Goal: Share content: Share content

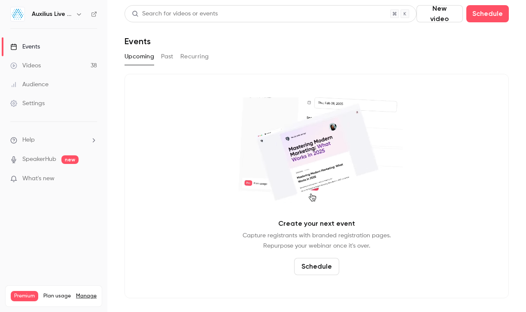
click at [64, 17] on h6 "Auxilius Live Sessions" at bounding box center [52, 14] width 40 height 9
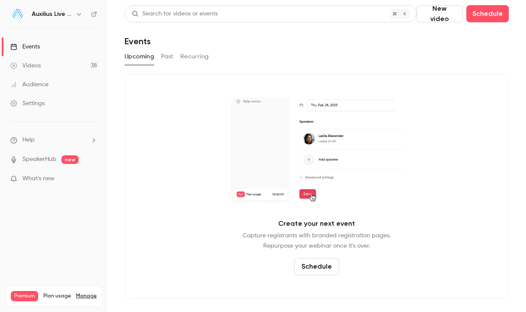
click at [84, 14] on button "button" at bounding box center [79, 14] width 10 height 10
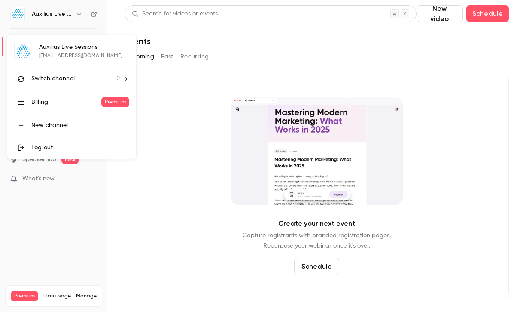
click at [57, 58] on div "Auxilius Live Sessions [EMAIL_ADDRESS][DOMAIN_NAME] Switch channel 2 Billing Pr…" at bounding box center [71, 97] width 129 height 124
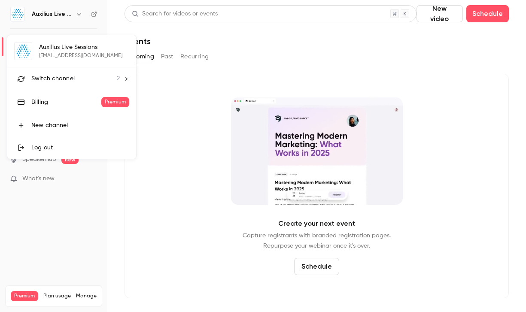
click at [60, 89] on li "Switch channel 2" at bounding box center [71, 78] width 129 height 23
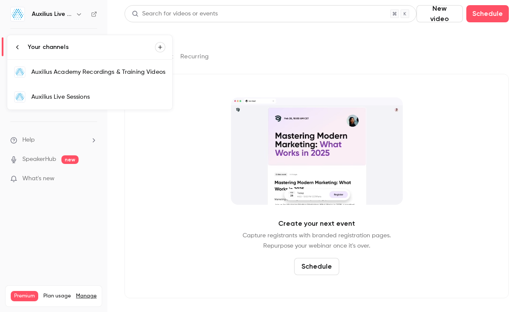
click at [63, 75] on div "Auxilius Academy Recordings & Training Videos" at bounding box center [98, 72] width 134 height 9
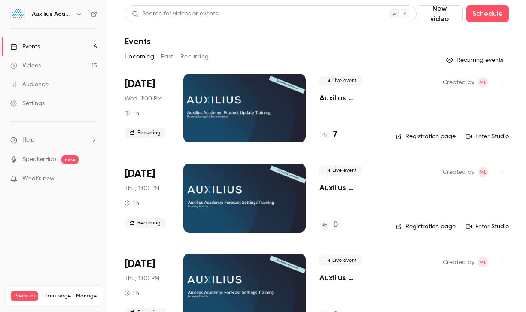
click at [261, 118] on div at bounding box center [244, 108] width 122 height 69
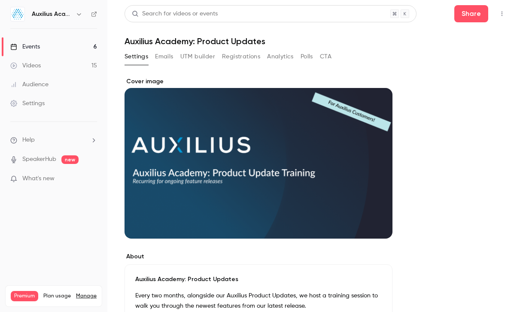
click at [469, 3] on main "Search for videos or events Share Auxilius Academy: Product Updates Settings Em…" at bounding box center [316, 156] width 419 height 312
click at [468, 21] on button "Share" at bounding box center [471, 13] width 34 height 17
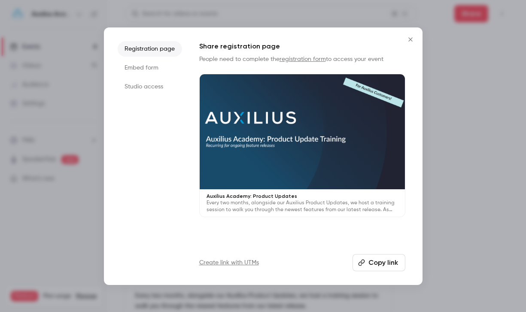
click at [372, 258] on button "Copy link" at bounding box center [379, 262] width 53 height 17
click at [447, 200] on div at bounding box center [263, 156] width 526 height 312
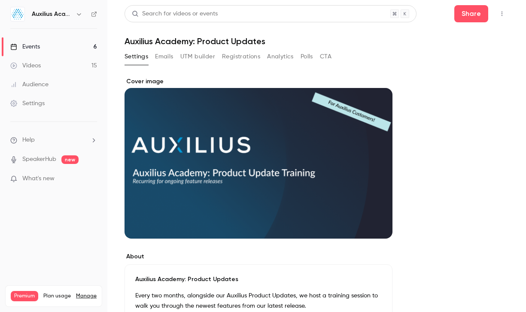
click at [451, 14] on div "Search for videos or events Share" at bounding box center [317, 13] width 384 height 17
click at [459, 15] on button "Share" at bounding box center [471, 13] width 34 height 17
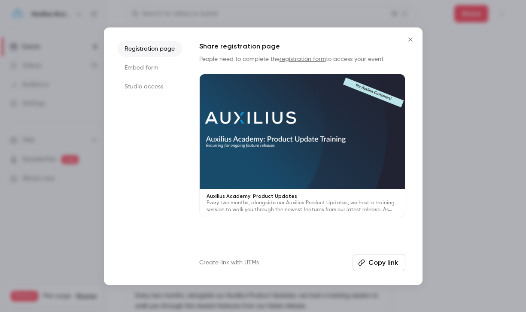
click at [377, 256] on button "Copy link" at bounding box center [379, 262] width 53 height 17
